Goal: Task Accomplishment & Management: Use online tool/utility

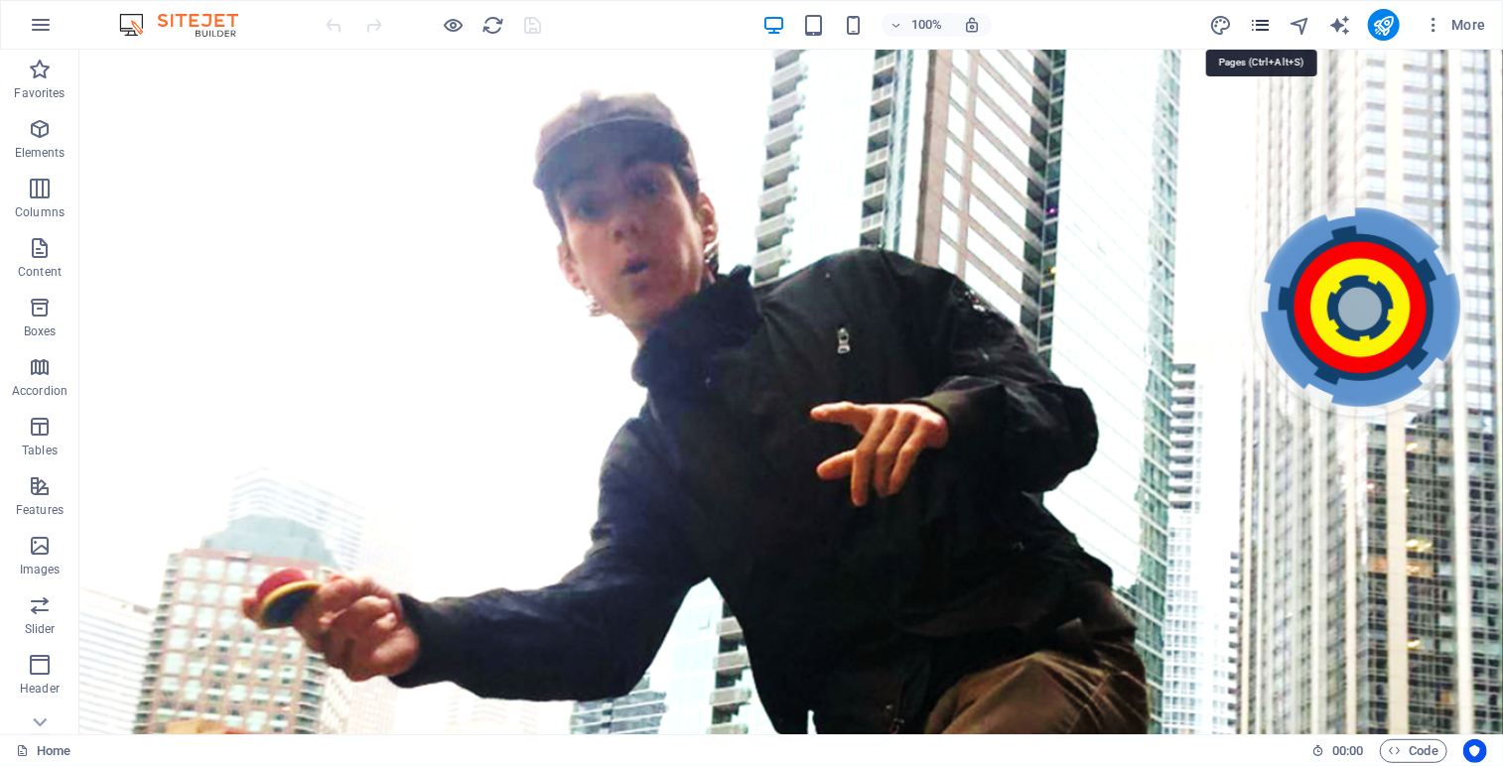
click at [1253, 26] on icon "pages" at bounding box center [1260, 25] width 23 height 23
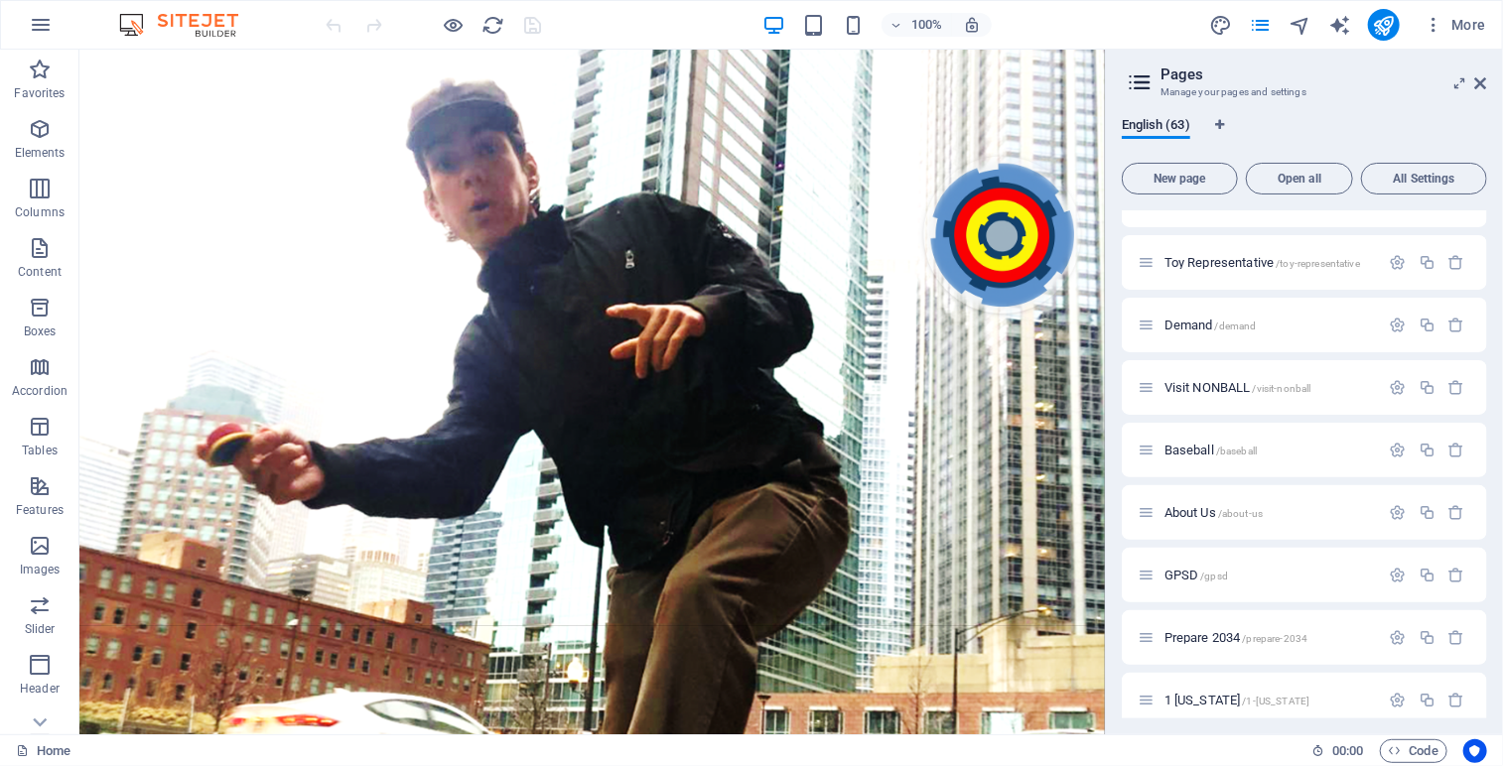
scroll to position [3431, 0]
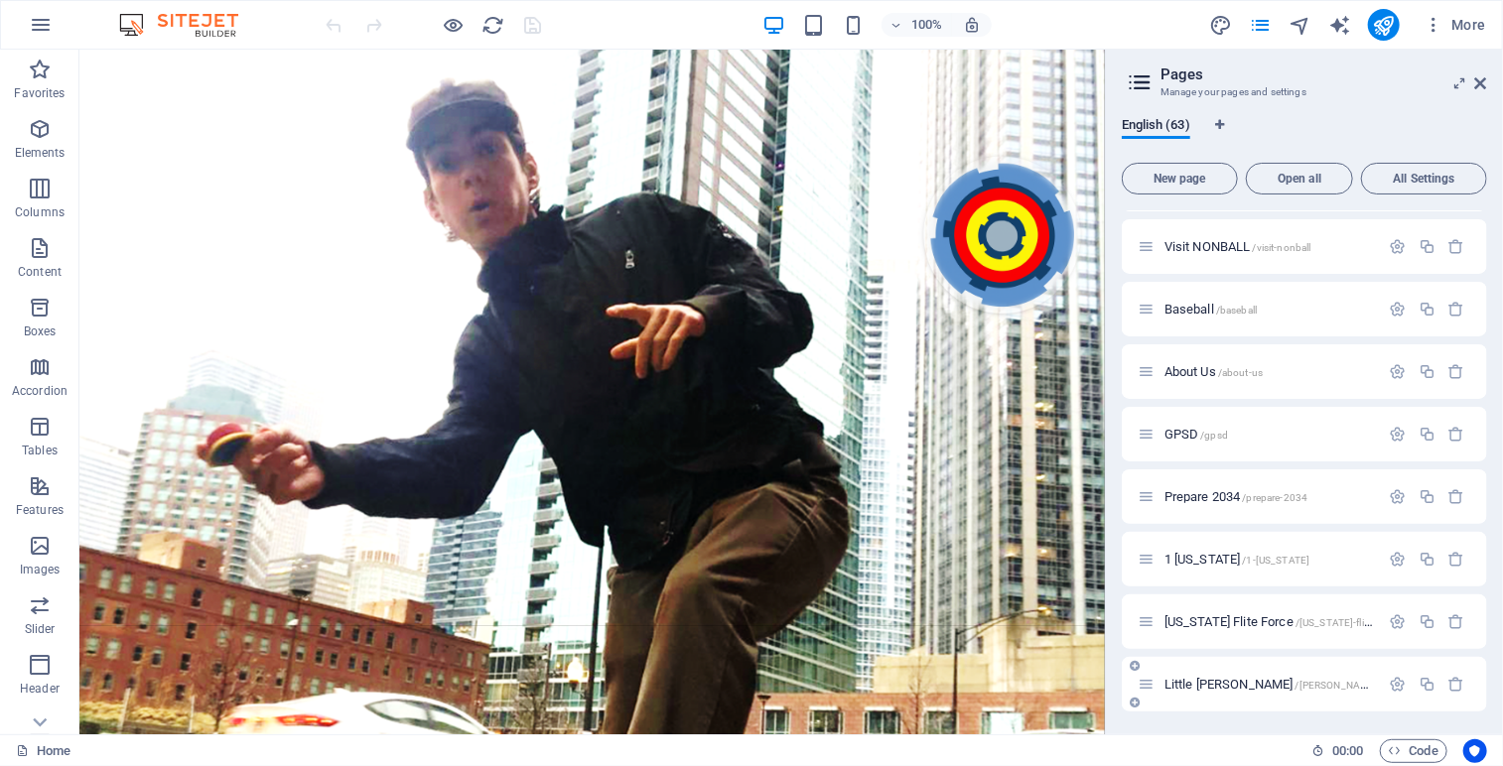
click at [1223, 686] on span "Little [PERSON_NAME] /[PERSON_NAME]" at bounding box center [1271, 684] width 214 height 15
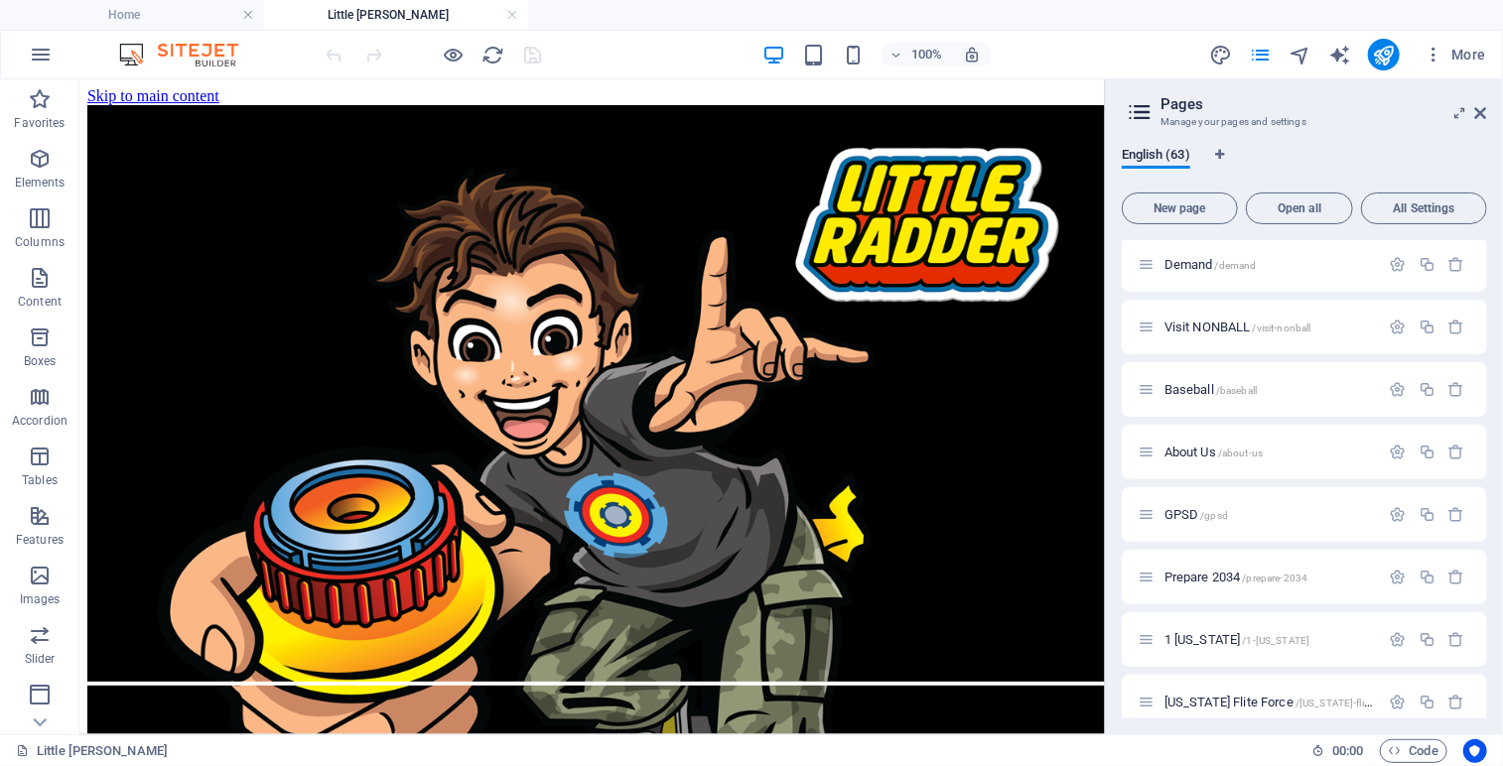
scroll to position [0, 0]
click at [166, 96] on icon at bounding box center [163, 91] width 11 height 21
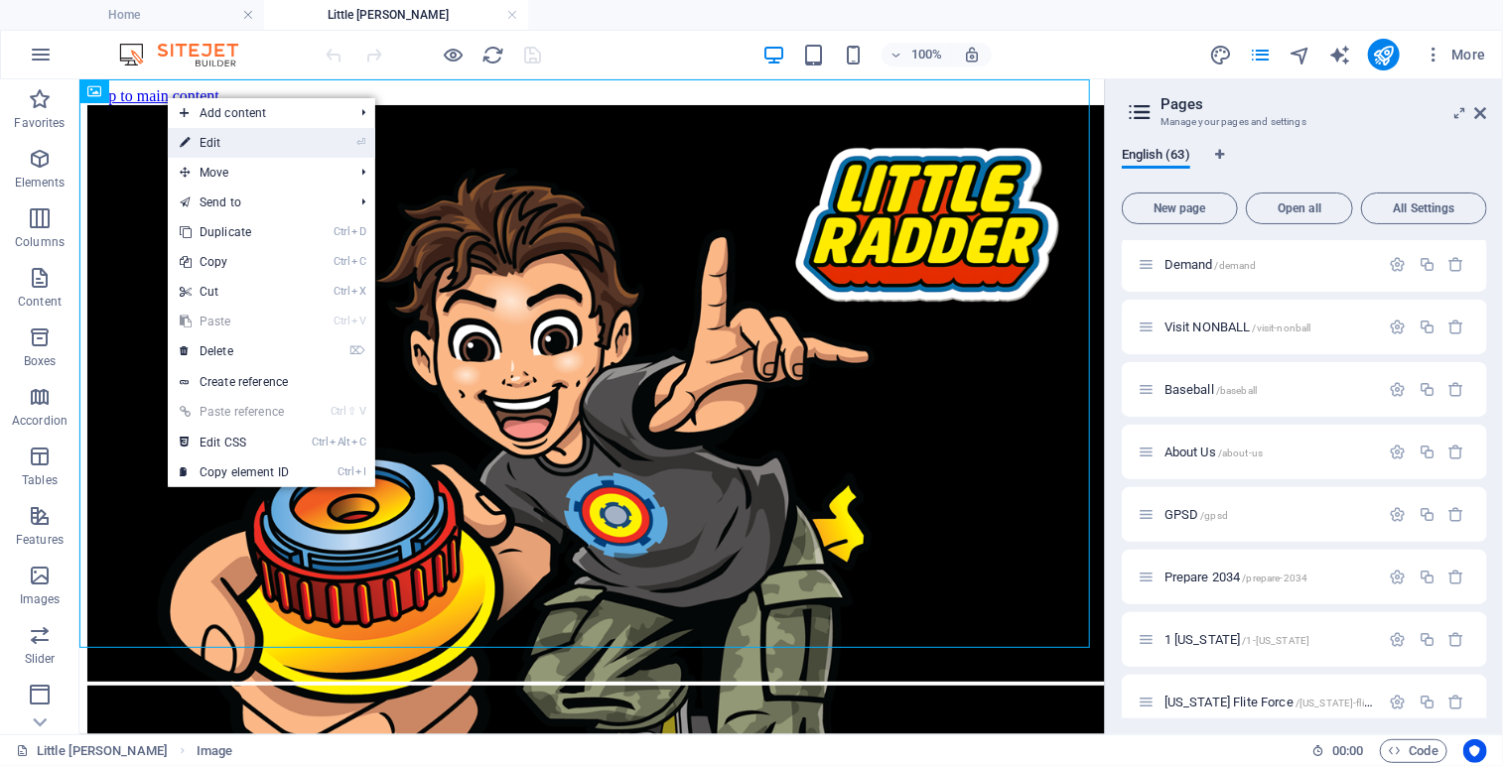
click at [253, 141] on link "⏎ Edit" at bounding box center [234, 143] width 133 height 30
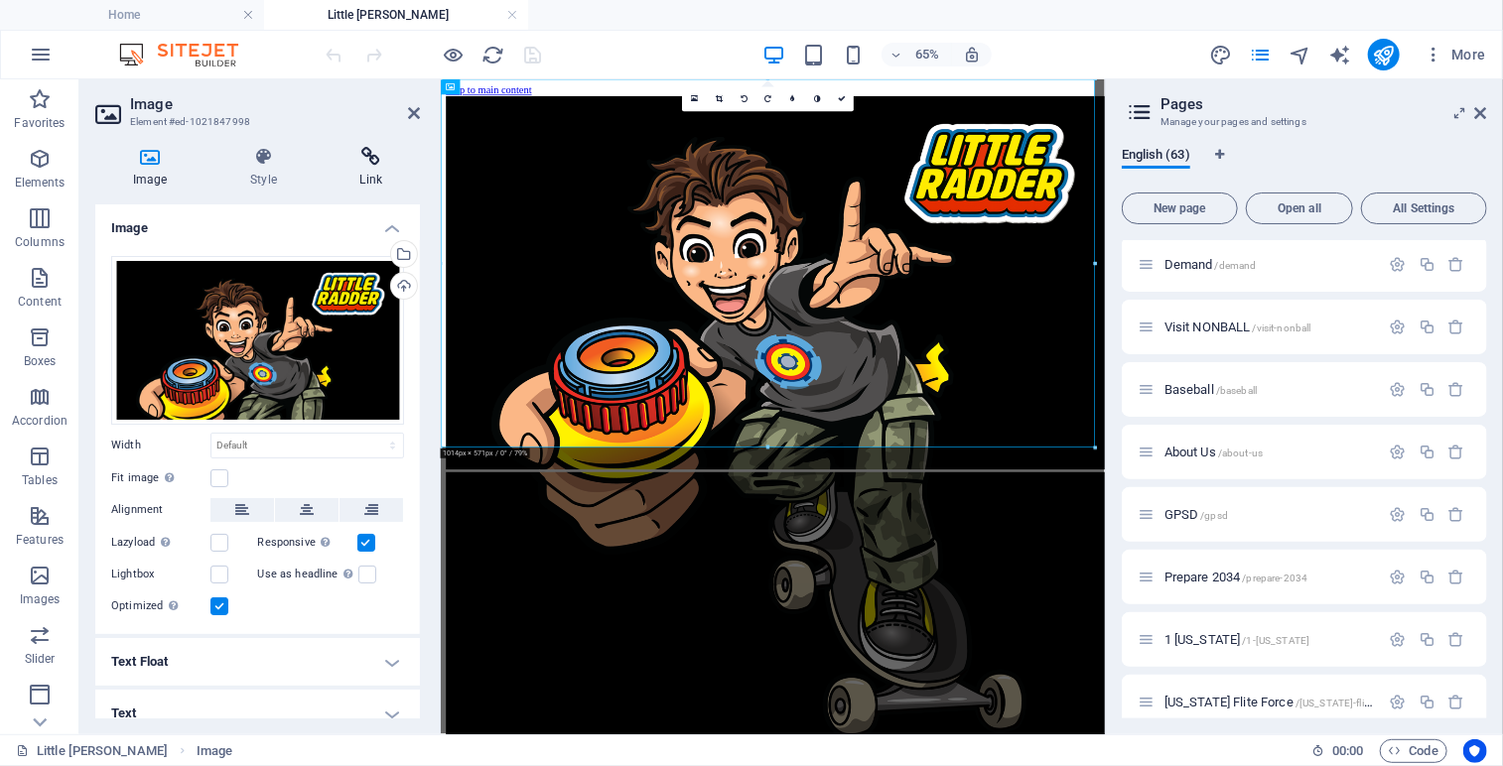
click at [373, 162] on icon at bounding box center [371, 157] width 97 height 20
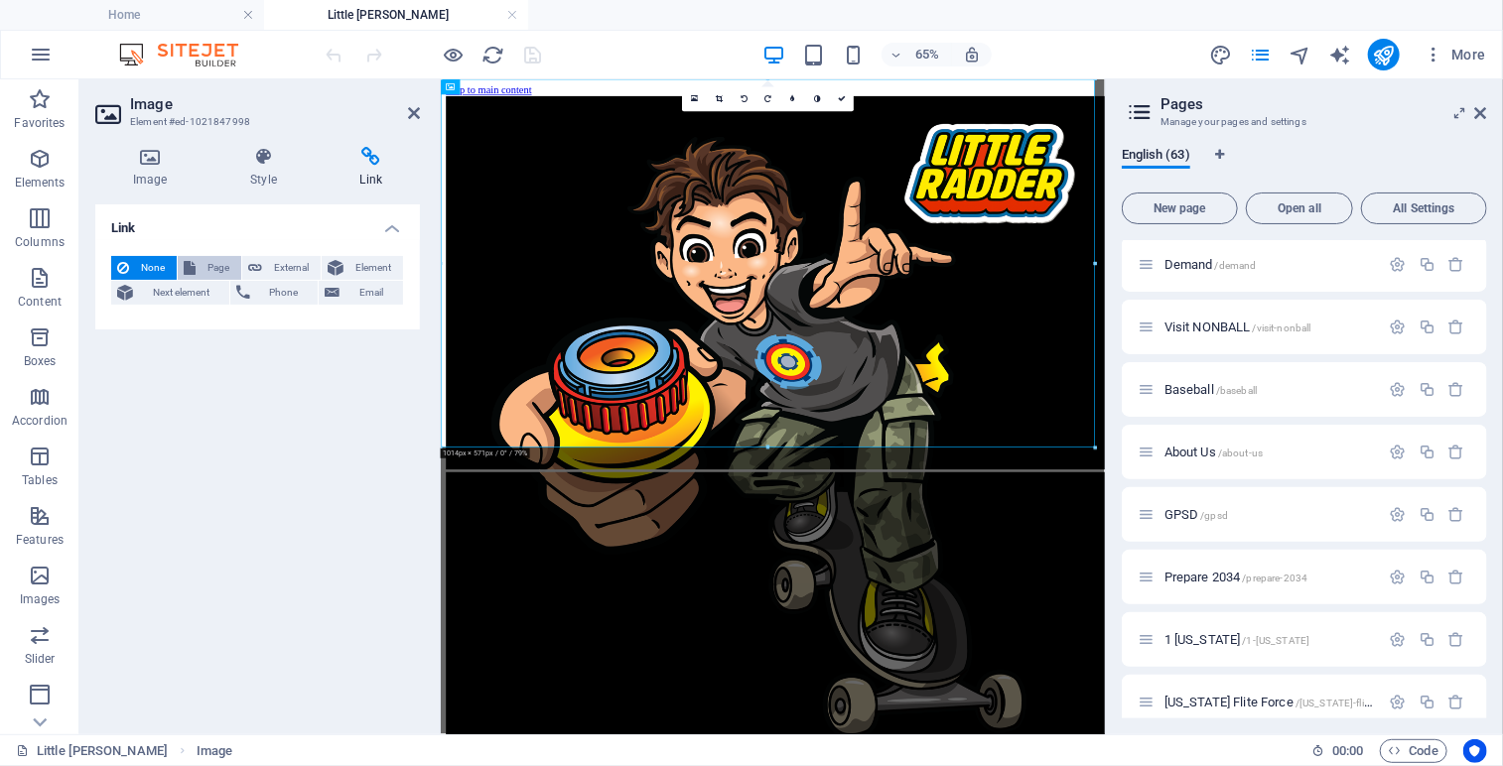
click at [206, 270] on span "Page" at bounding box center [219, 268] width 34 height 24
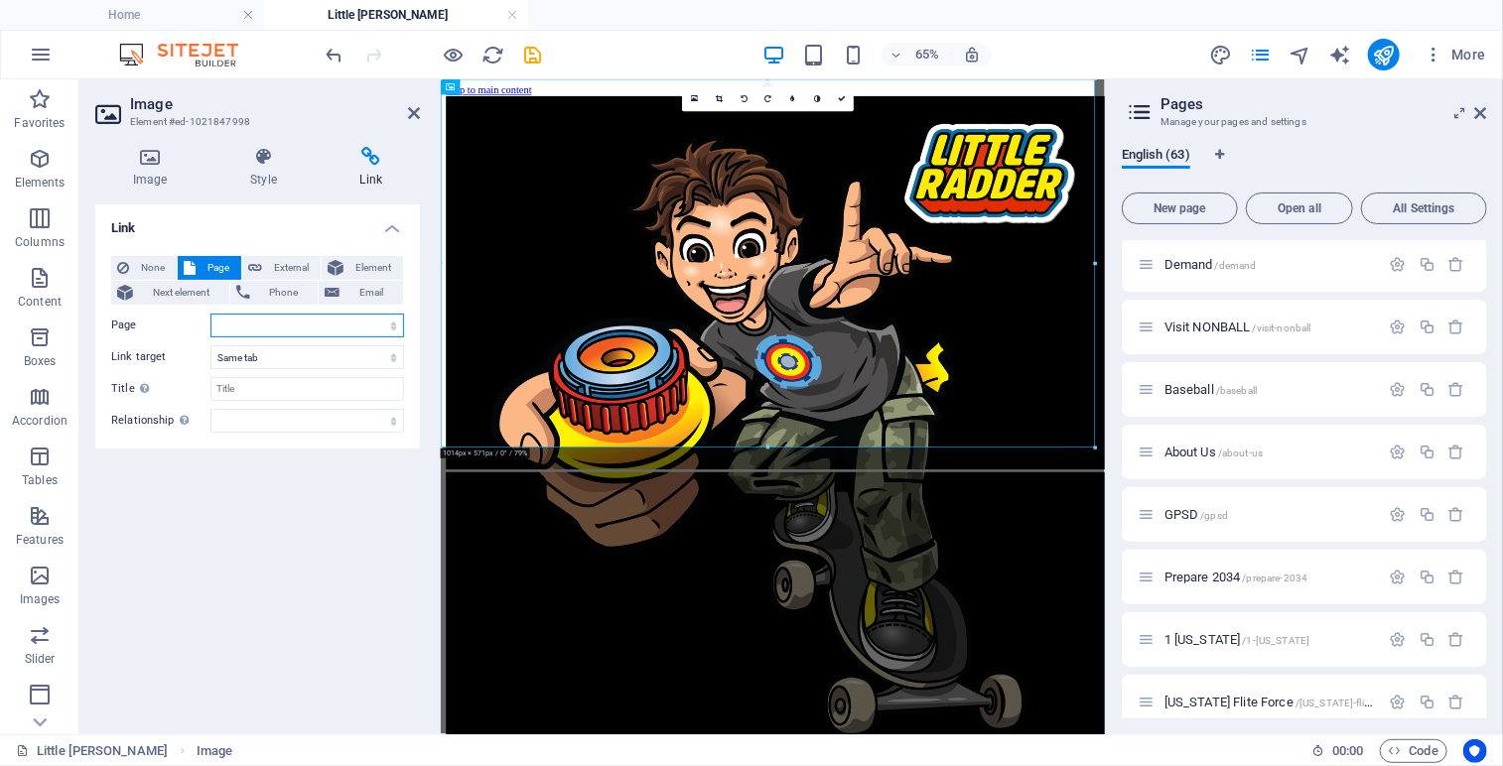
click at [397, 329] on select "Home Legal Notice Privacy Nonball Sports™ Mars Battles™ Return of Play™ [PERSON…" at bounding box center [307, 326] width 194 height 24
select select "13"
click at [210, 314] on select "Home Legal Notice Privacy Nonball Sports™ Mars Battles™ Return of Play™ [PERSON…" at bounding box center [307, 326] width 194 height 24
click at [841, 102] on icon at bounding box center [842, 99] width 8 height 8
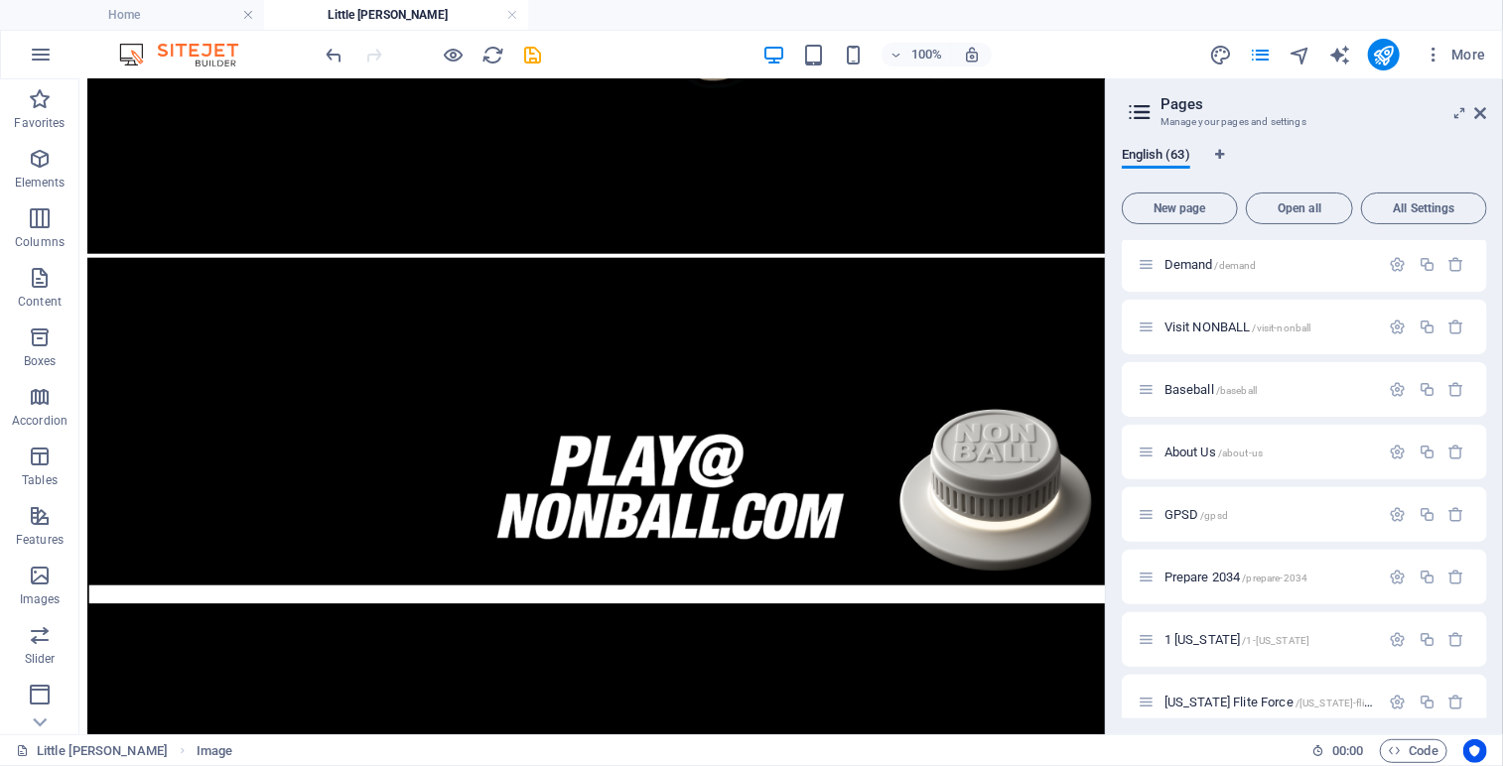
scroll to position [1024, 0]
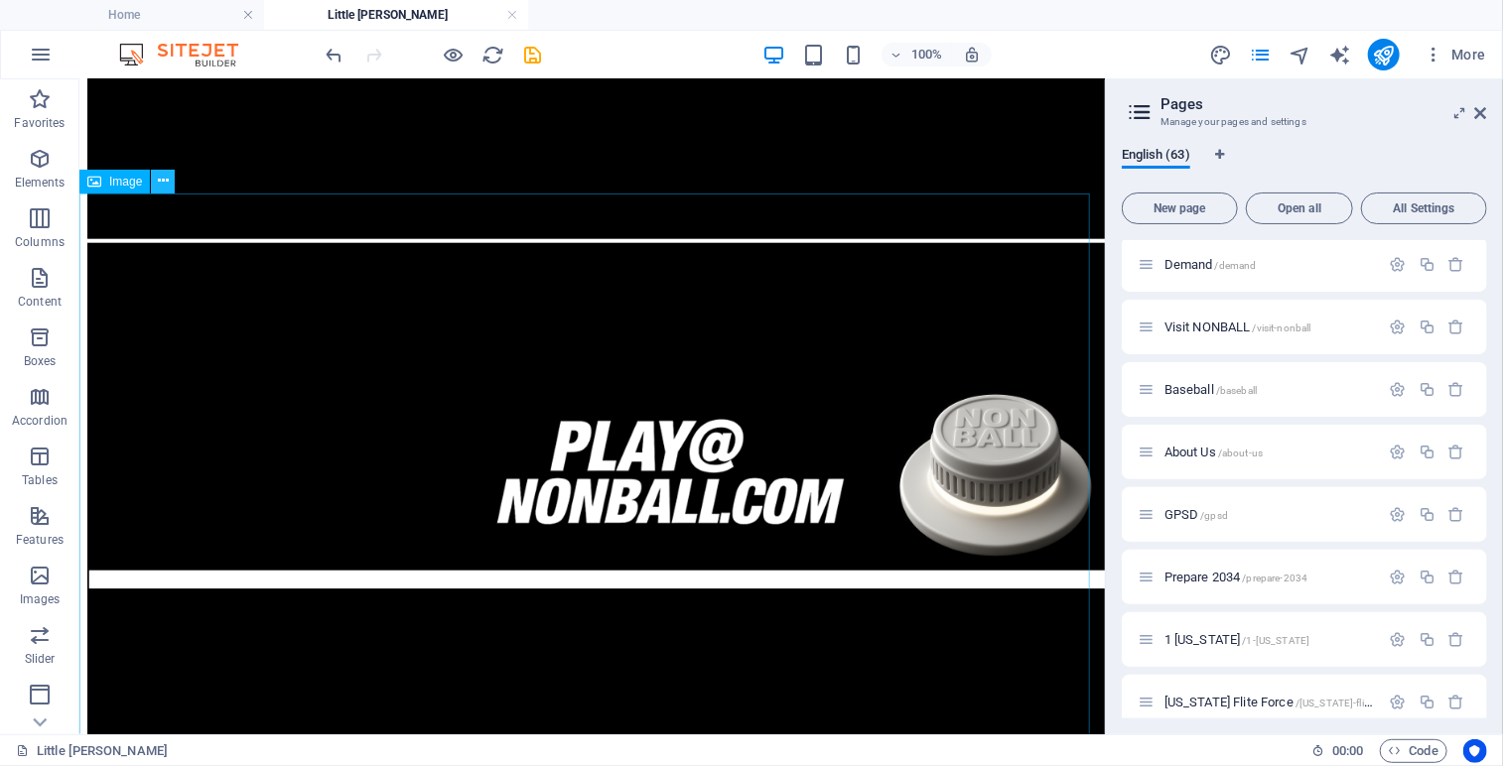
click at [167, 174] on icon at bounding box center [163, 181] width 11 height 21
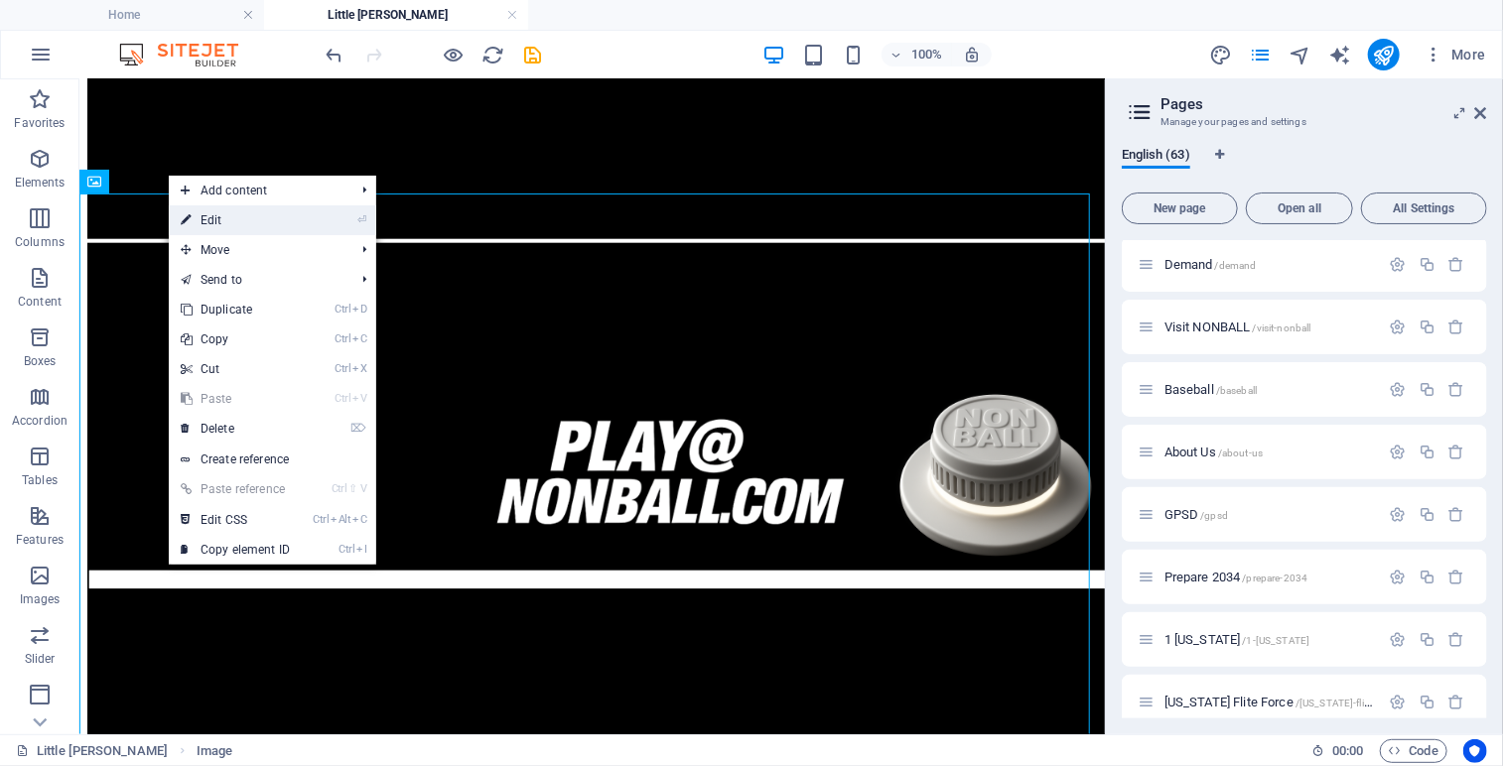
click at [221, 215] on link "⏎ Edit" at bounding box center [235, 220] width 133 height 30
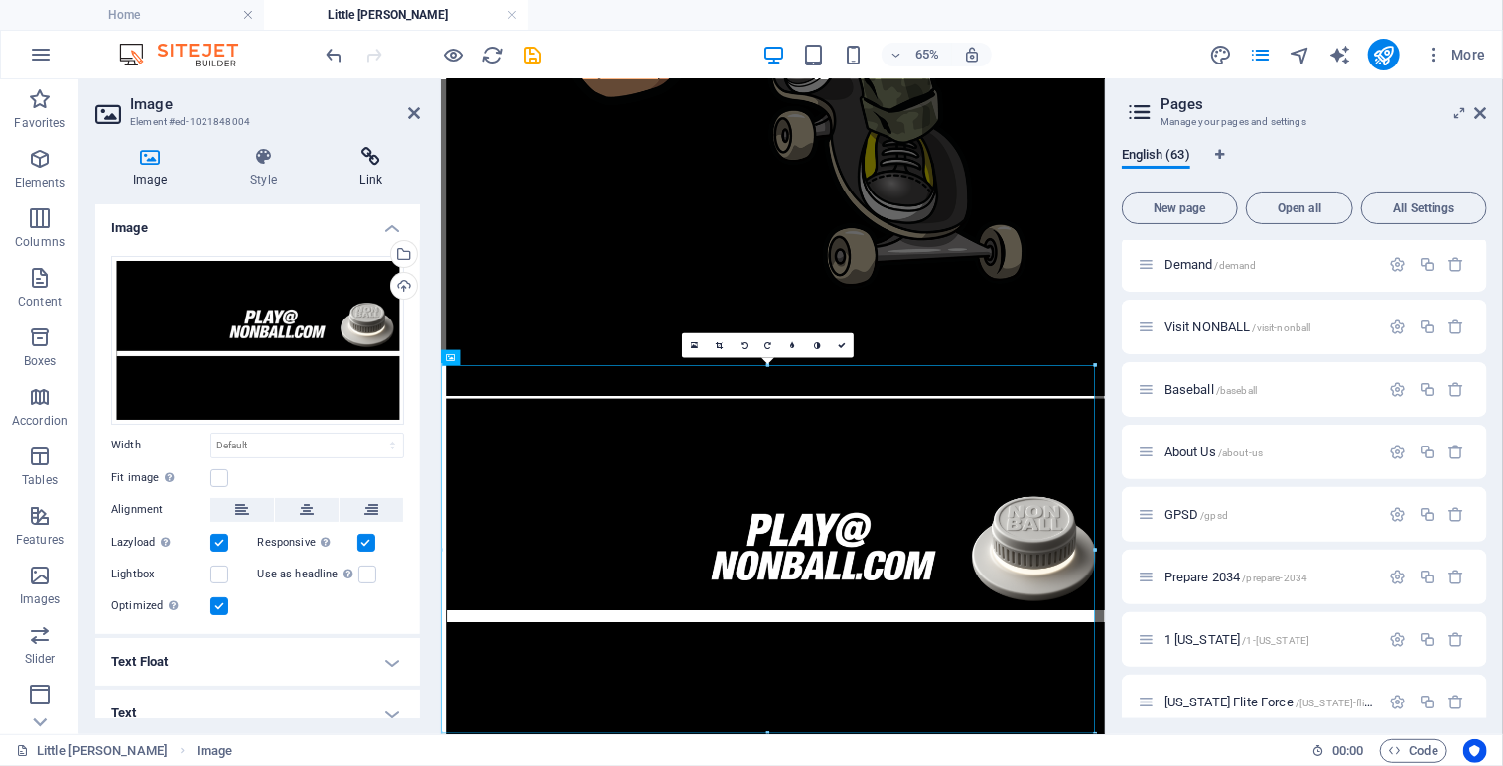
click at [373, 169] on h4 "Link" at bounding box center [371, 168] width 97 height 42
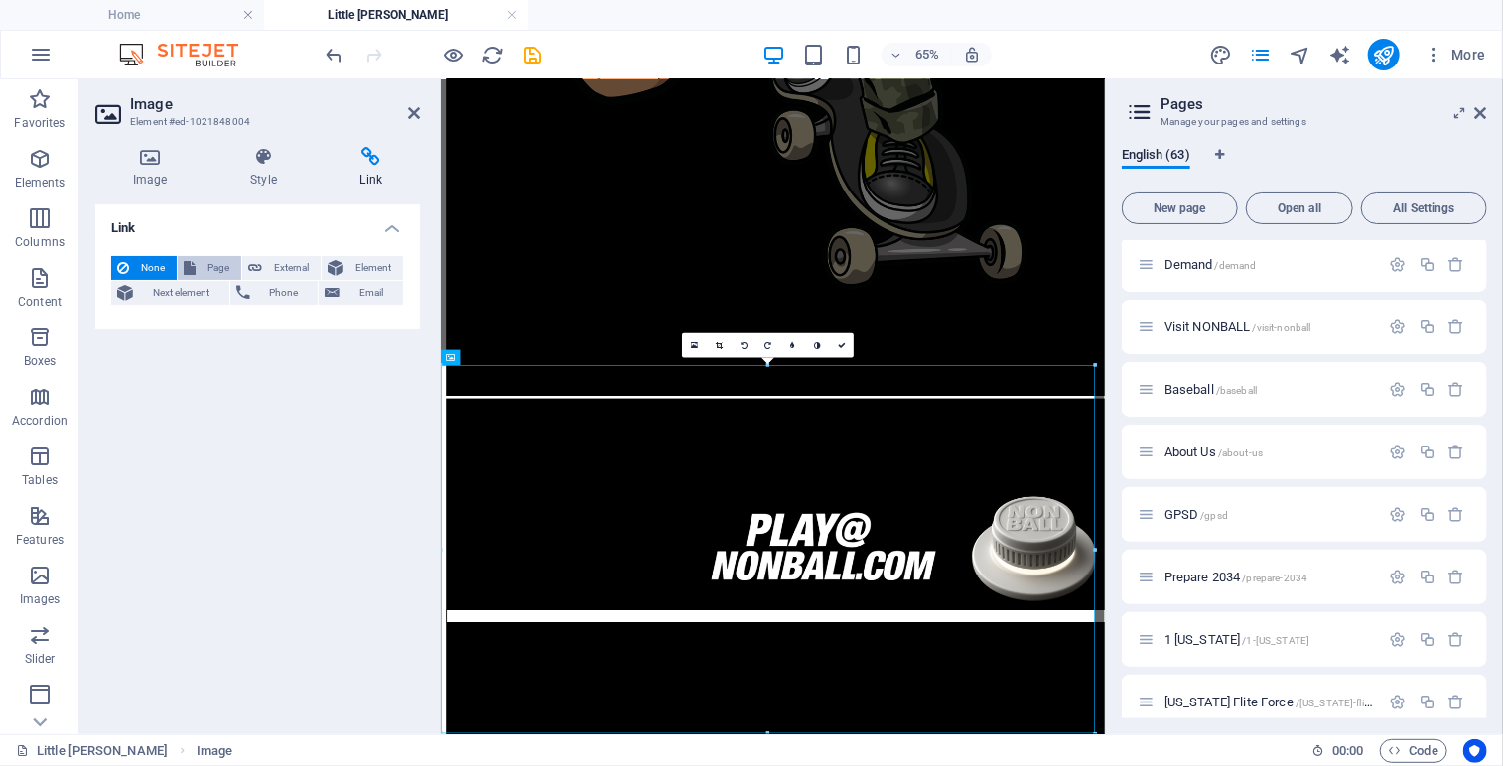
click at [205, 268] on span "Page" at bounding box center [219, 268] width 34 height 24
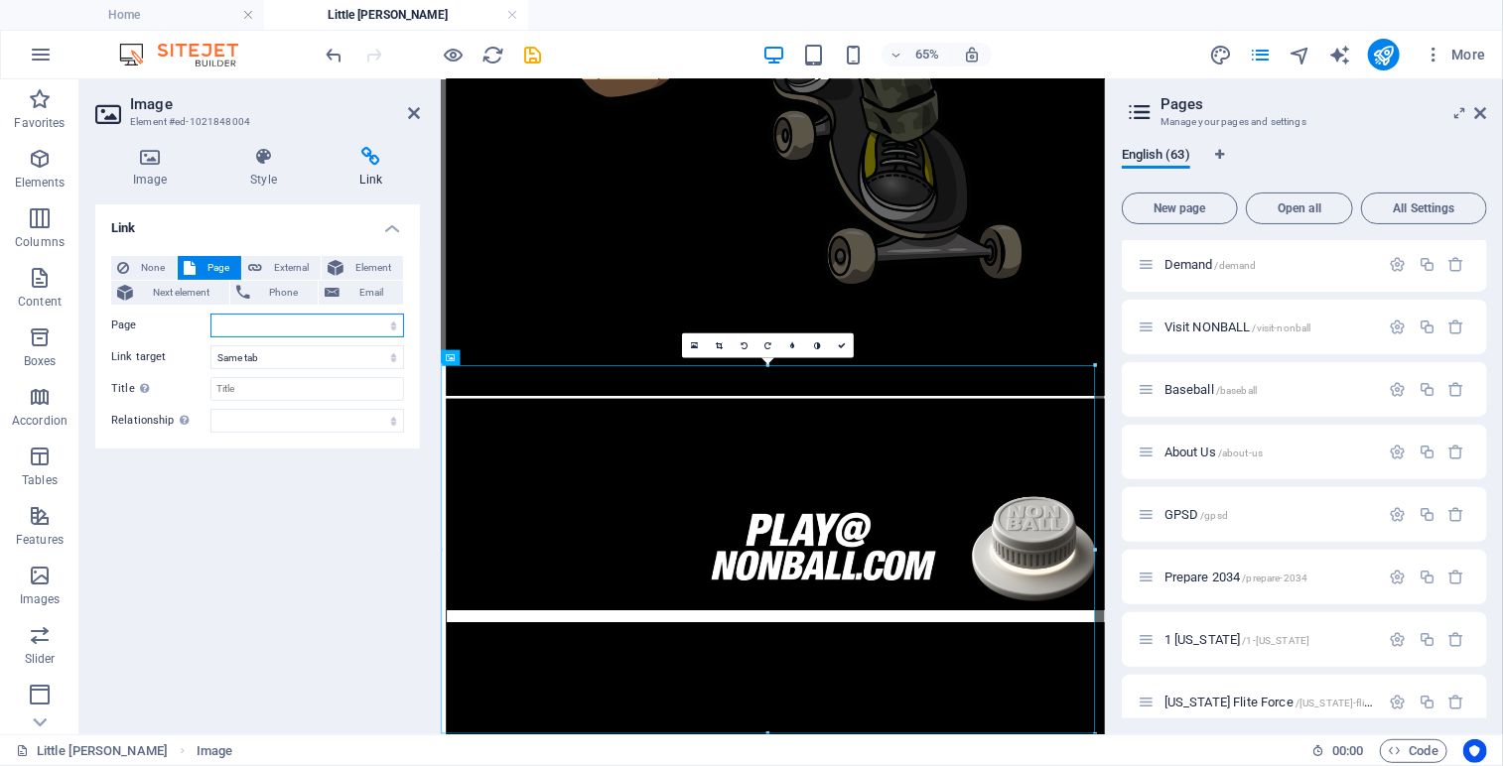
click at [393, 321] on select "Home Legal Notice Privacy Nonball Sports™ Mars Battles™ Return of Play™ [PERSON…" at bounding box center [307, 326] width 194 height 24
select select "51"
click at [210, 314] on select "Home Legal Notice Privacy Nonball Sports™ Mars Battles™ Return of Play™ [PERSON…" at bounding box center [307, 326] width 194 height 24
click at [836, 341] on link at bounding box center [841, 346] width 25 height 25
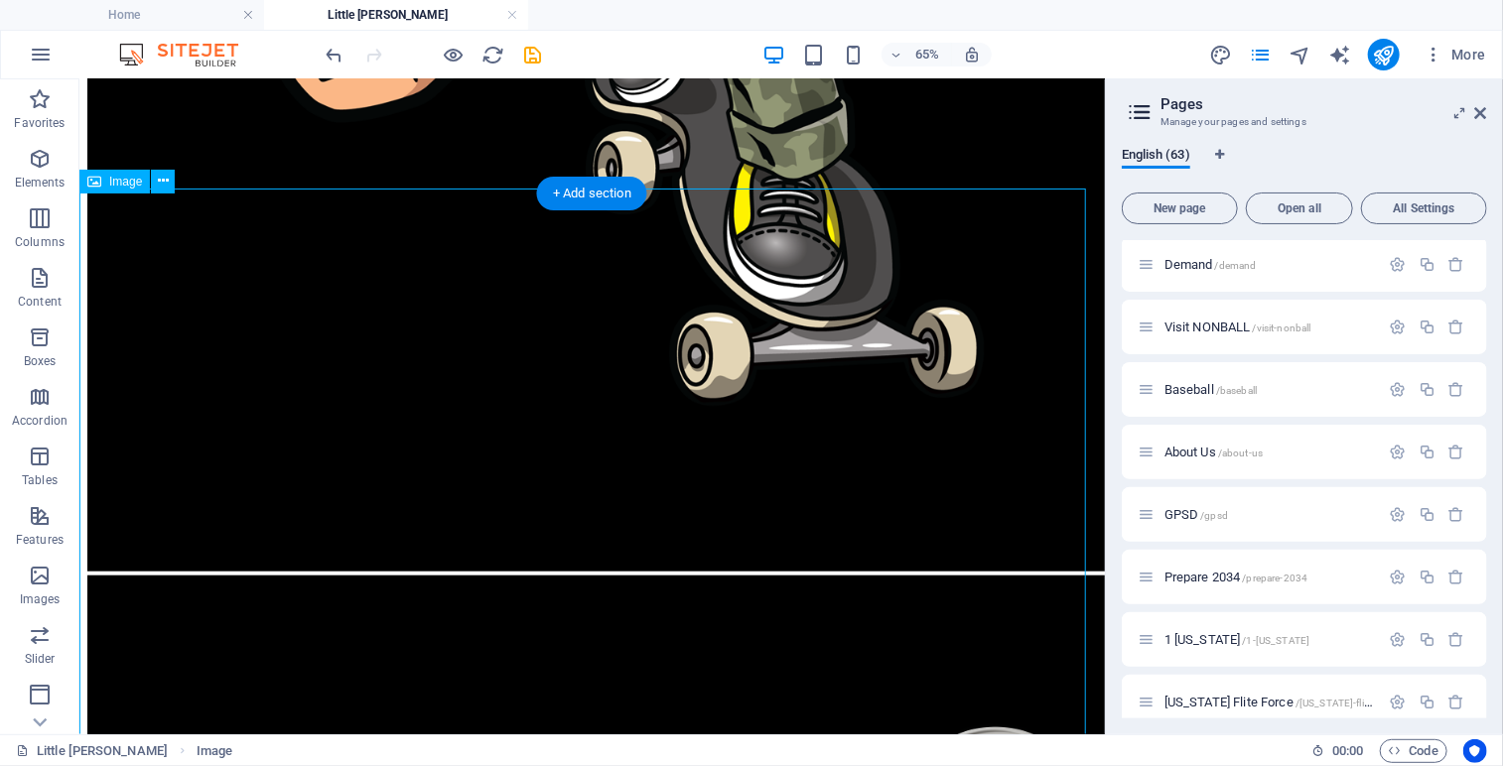
scroll to position [1024, 0]
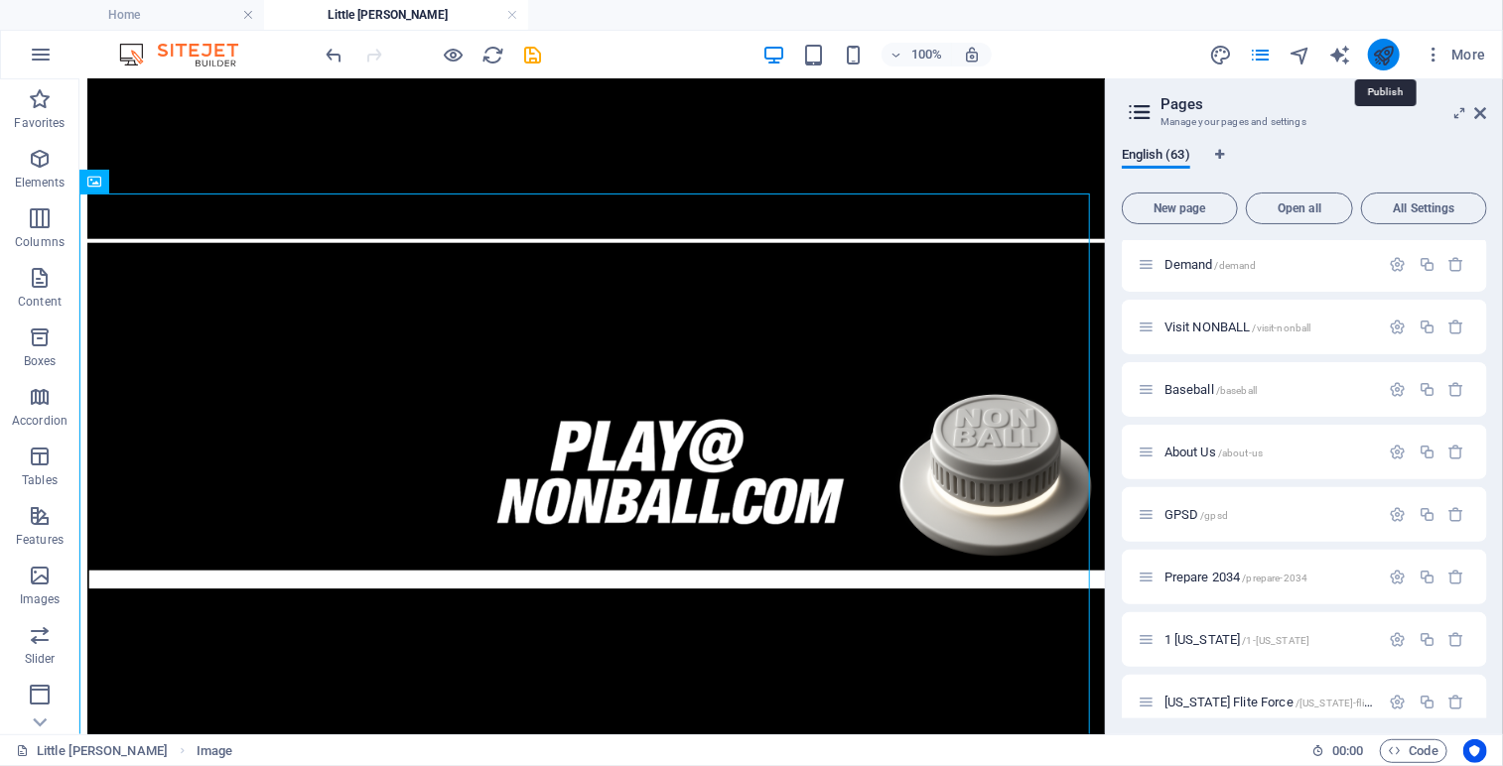
click at [1390, 52] on icon "publish" at bounding box center [1383, 55] width 23 height 23
